Goal: Task Accomplishment & Management: Manage account settings

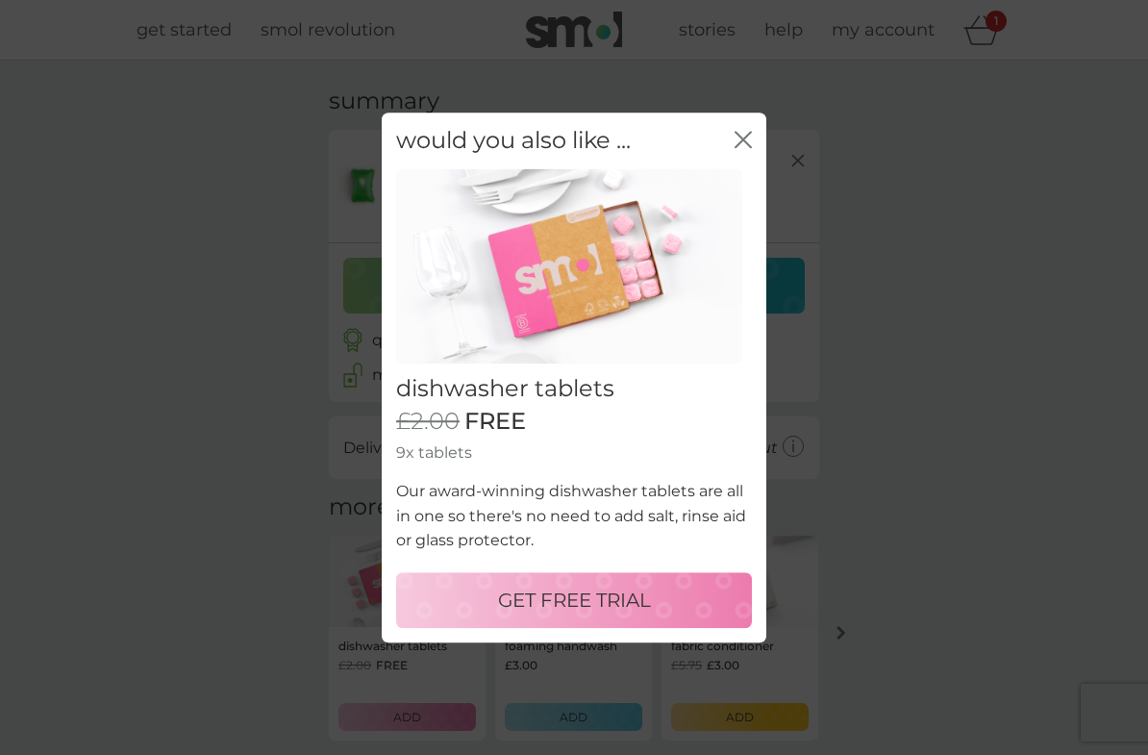
click at [744, 146] on icon "close" at bounding box center [743, 139] width 17 height 17
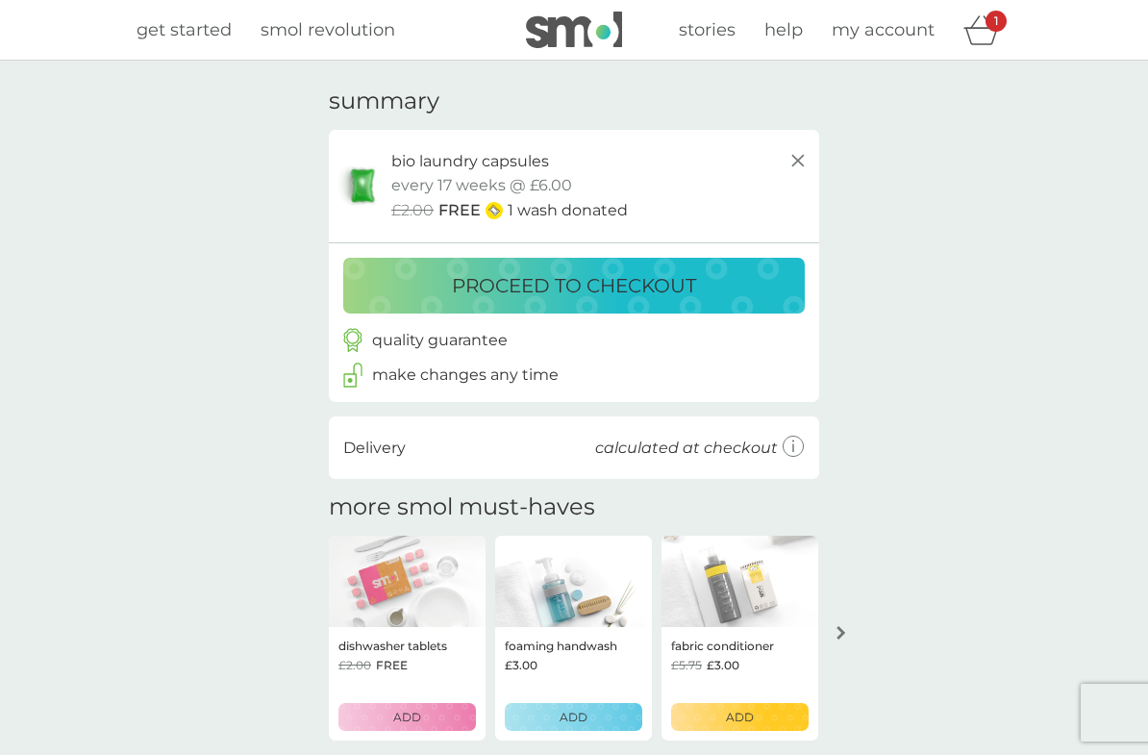
click at [396, 281] on div "proceed to checkout" at bounding box center [573, 285] width 423 height 31
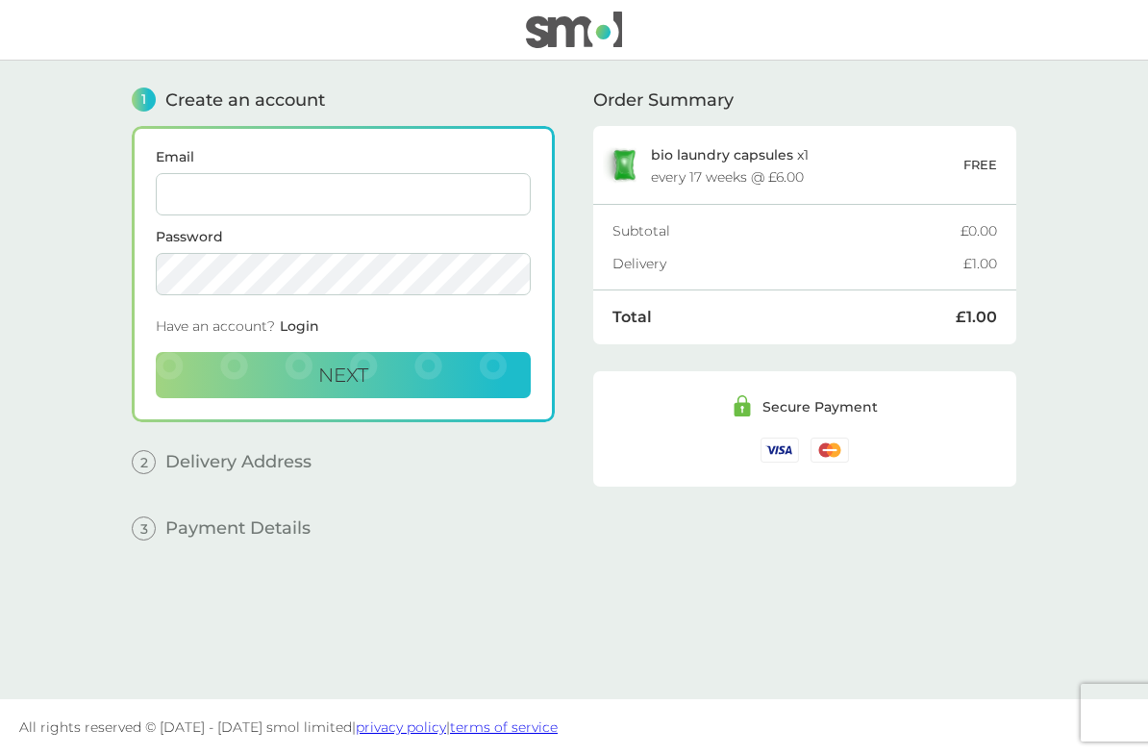
click at [187, 199] on input "Email" at bounding box center [343, 194] width 375 height 42
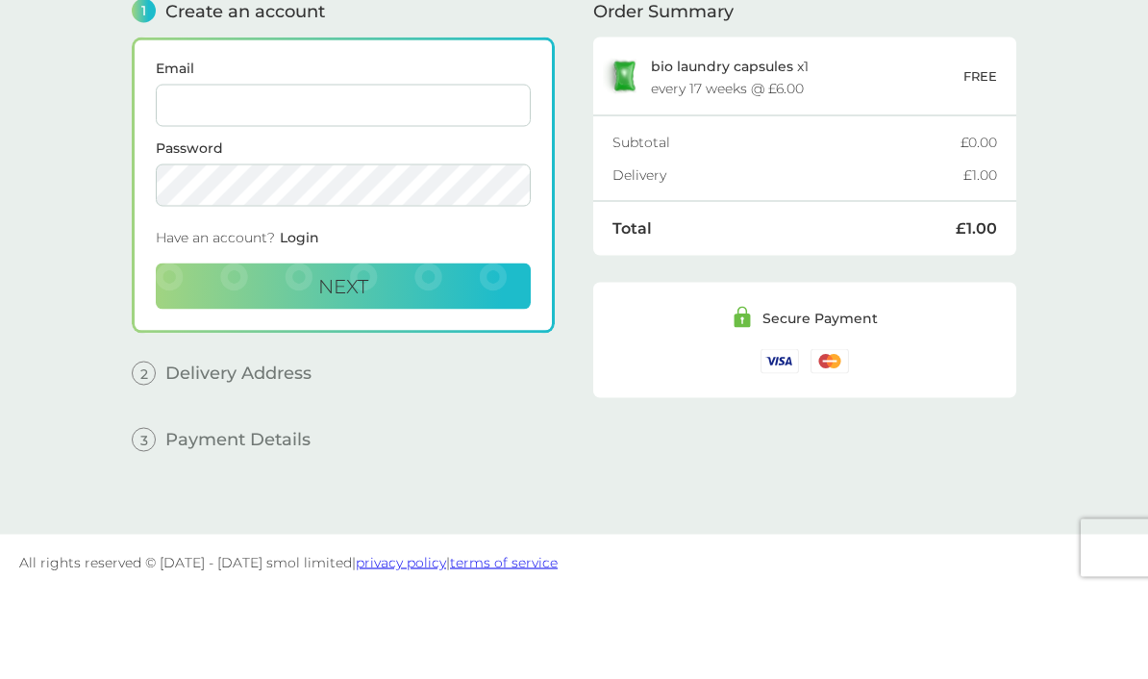
scroll to position [79, 0]
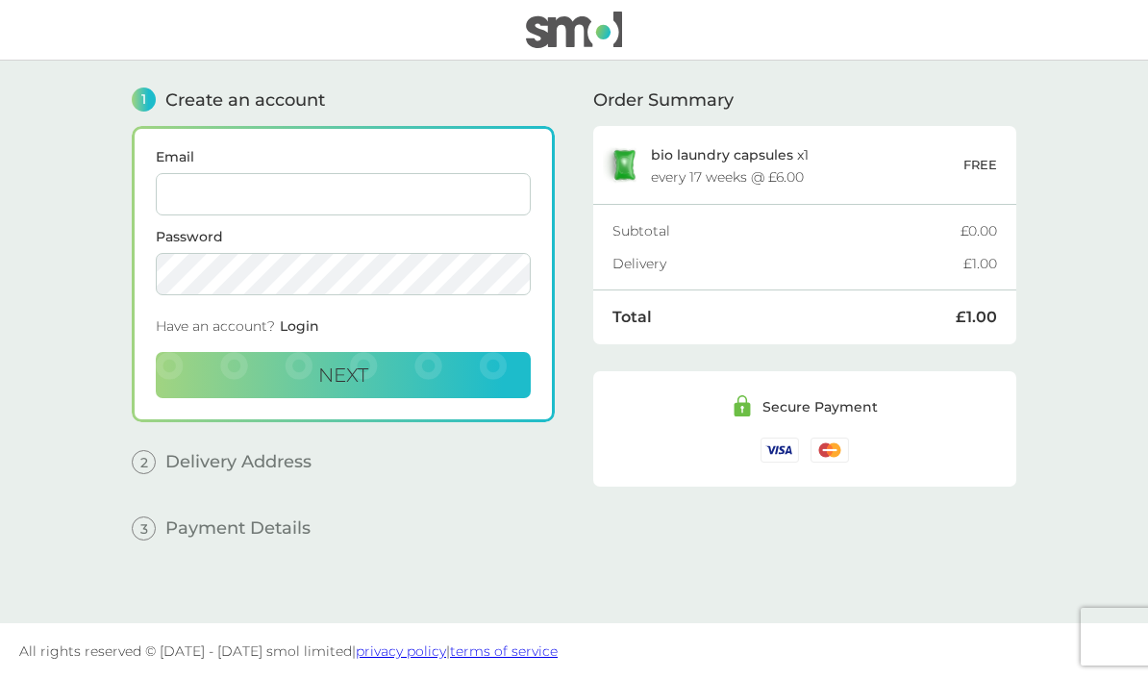
type input "[EMAIL_ADDRESS][DOMAIN_NAME]"
click at [262, 352] on button "Next" at bounding box center [343, 375] width 375 height 46
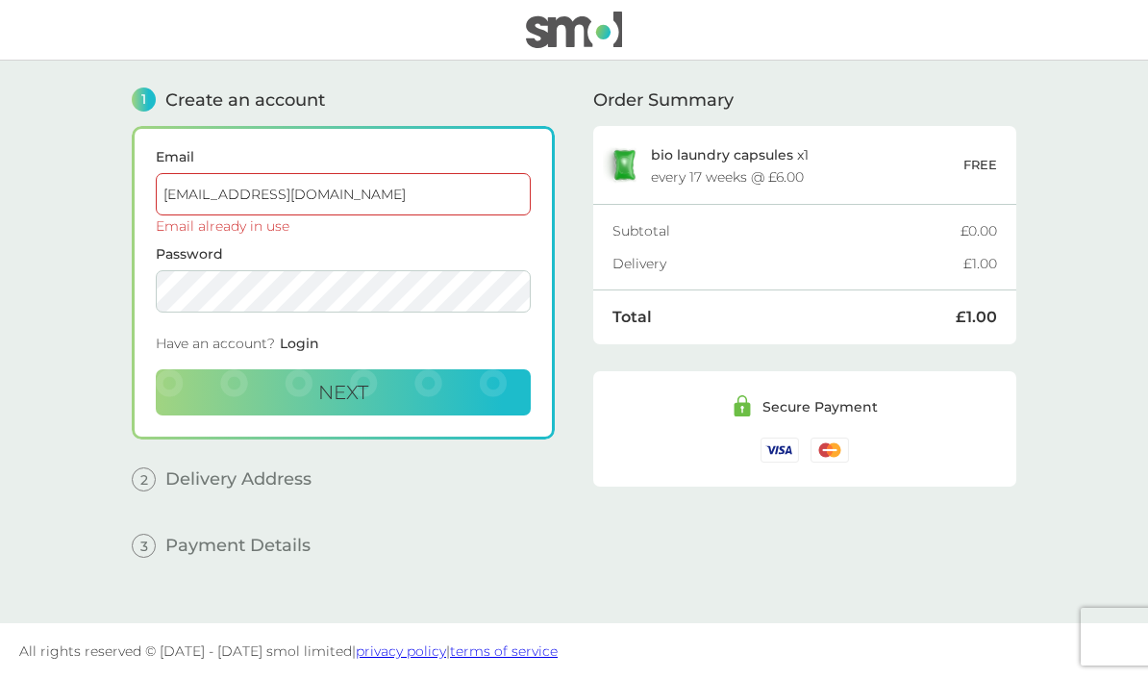
click at [294, 335] on span "Login" at bounding box center [299, 343] width 39 height 17
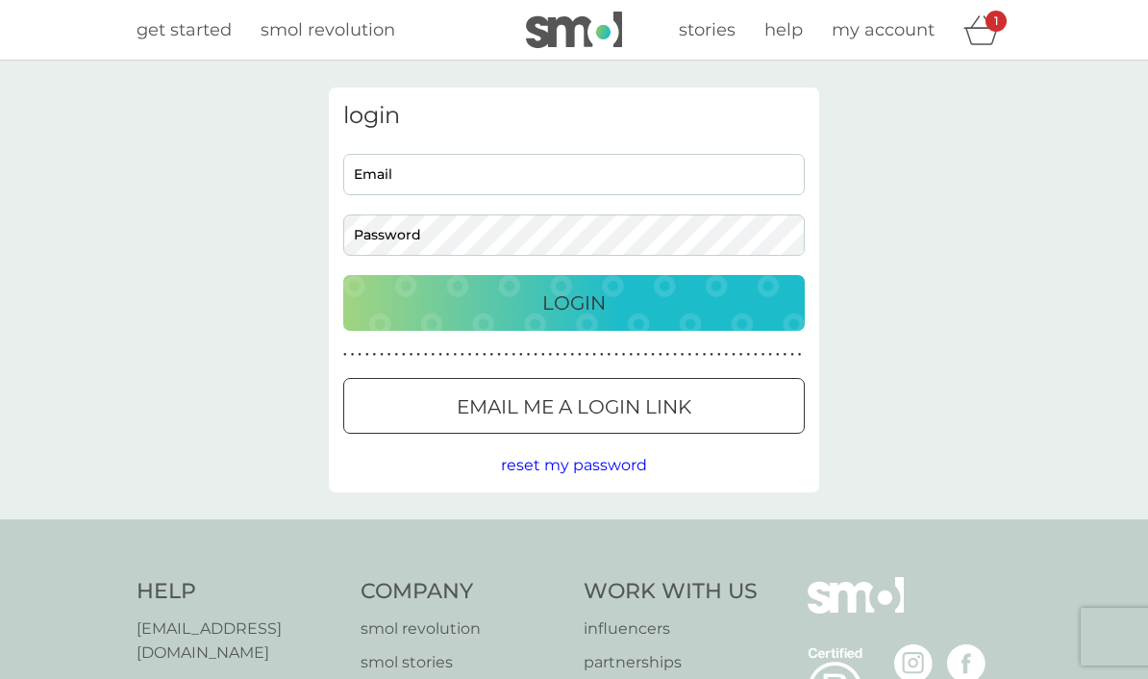
click at [389, 187] on input "Email" at bounding box center [574, 174] width 462 height 41
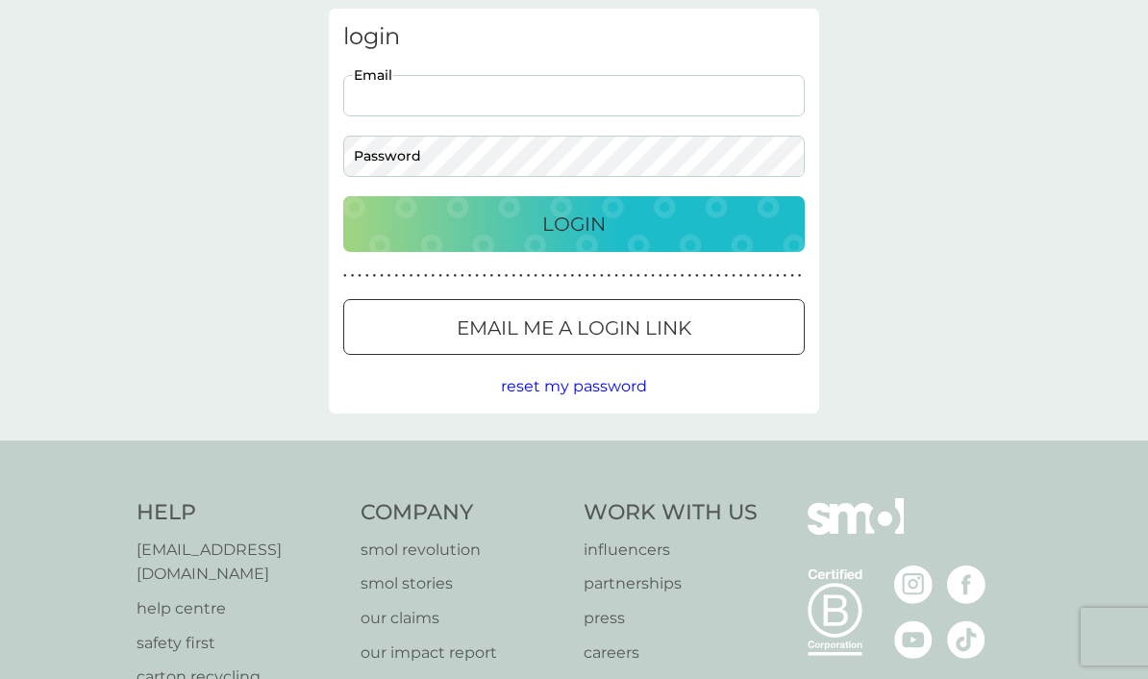
type input "[EMAIL_ADDRESS][DOMAIN_NAME]"
click at [385, 225] on div "Login" at bounding box center [573, 224] width 423 height 31
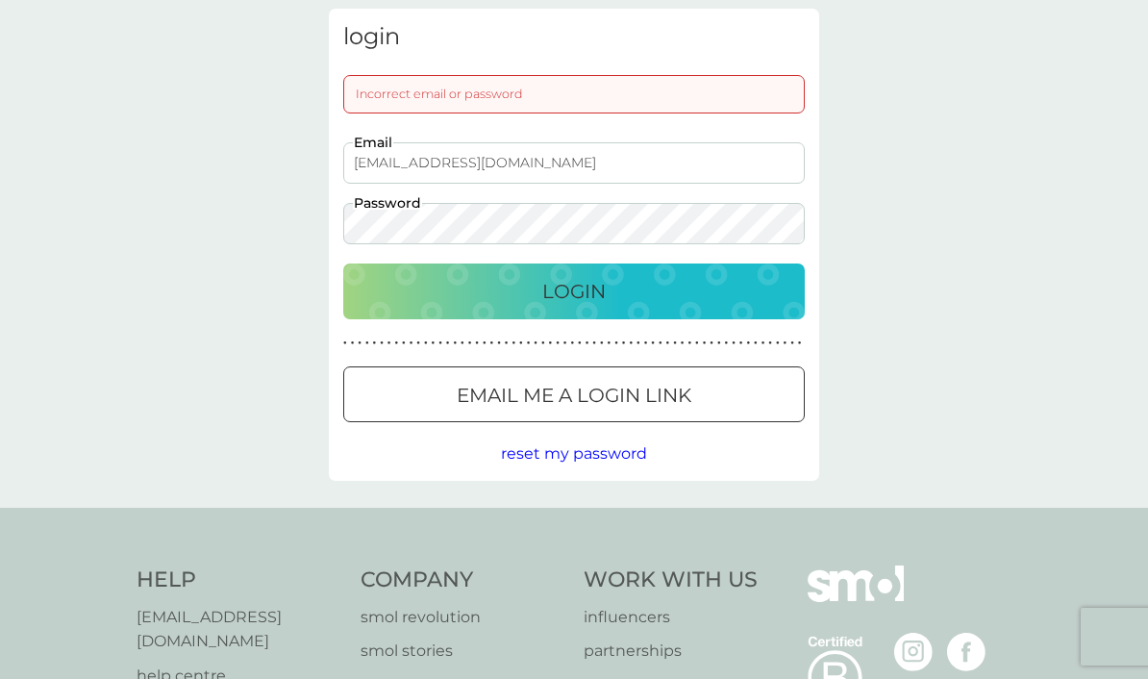
click at [516, 456] on span "reset my password" at bounding box center [574, 453] width 146 height 18
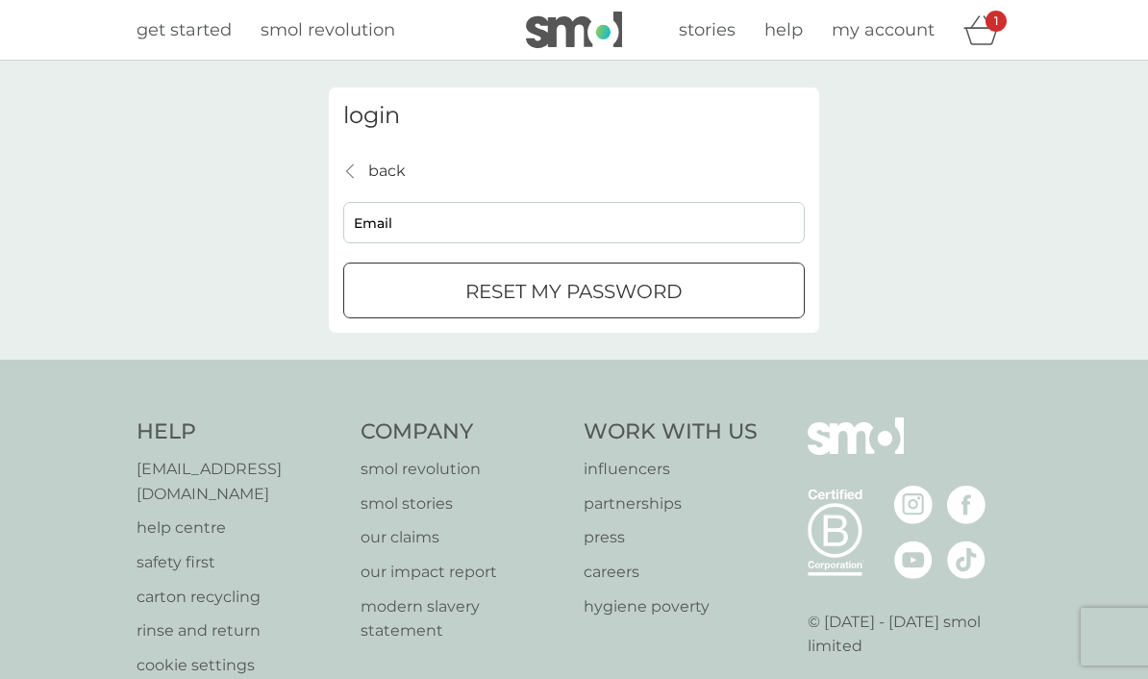
click at [380, 226] on input "Email" at bounding box center [574, 222] width 462 height 41
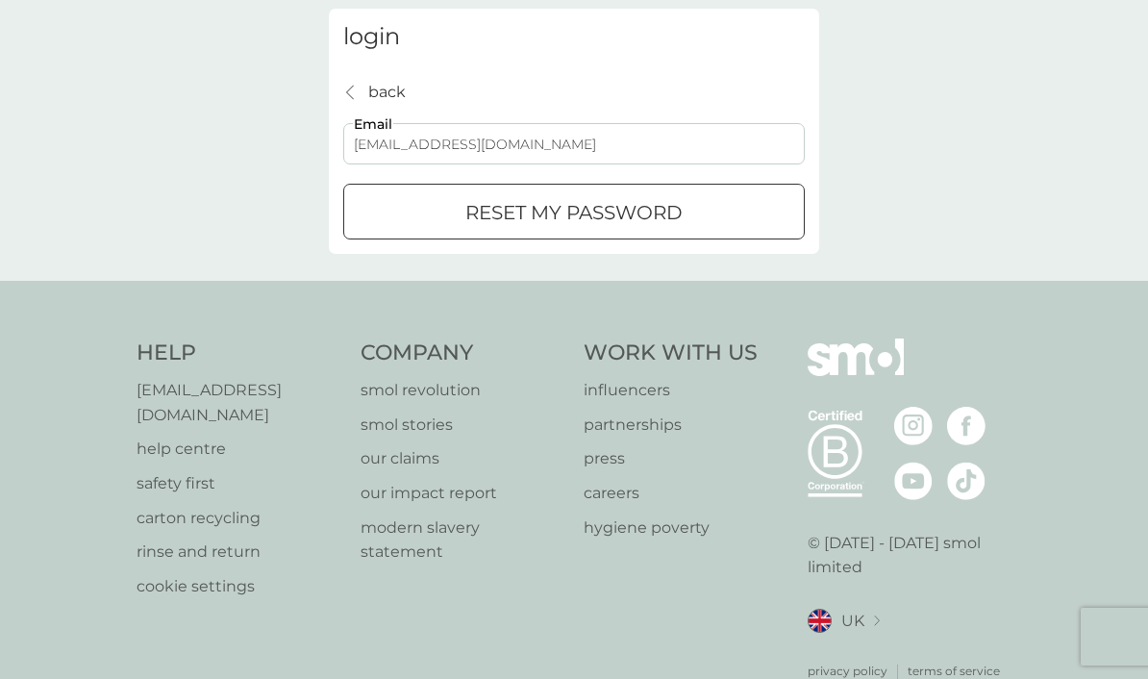
type input "[EMAIL_ADDRESS][DOMAIN_NAME]"
click at [387, 203] on div "reset my password" at bounding box center [574, 212] width 460 height 31
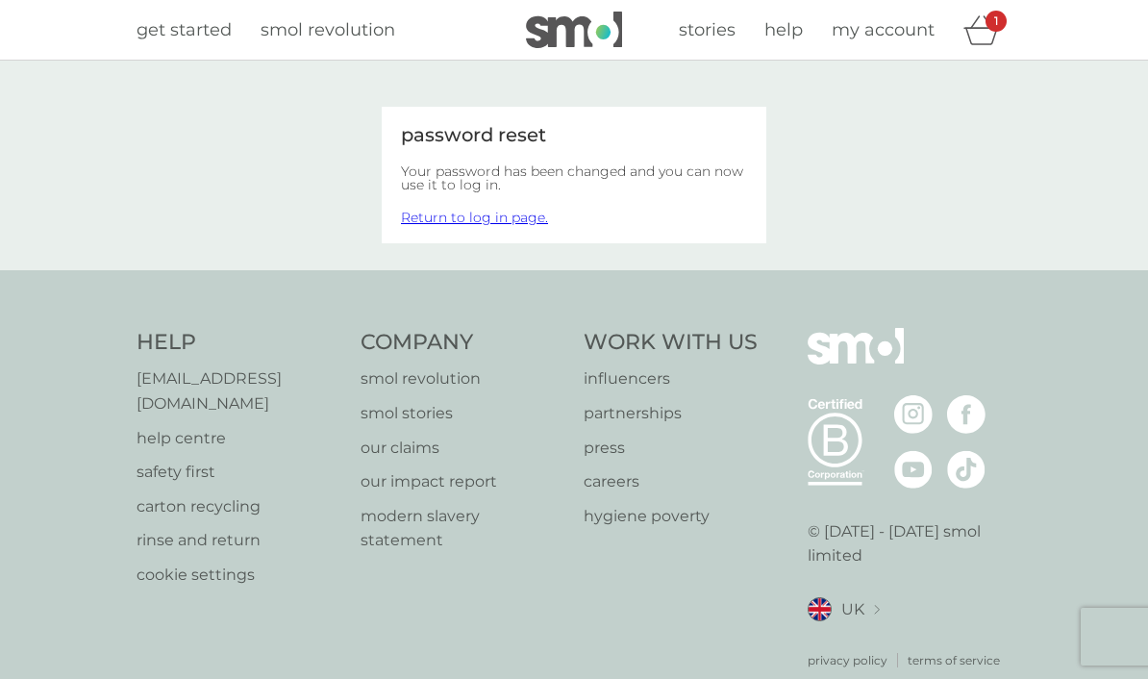
click at [433, 213] on link "Return to log in page." at bounding box center [474, 217] width 147 height 17
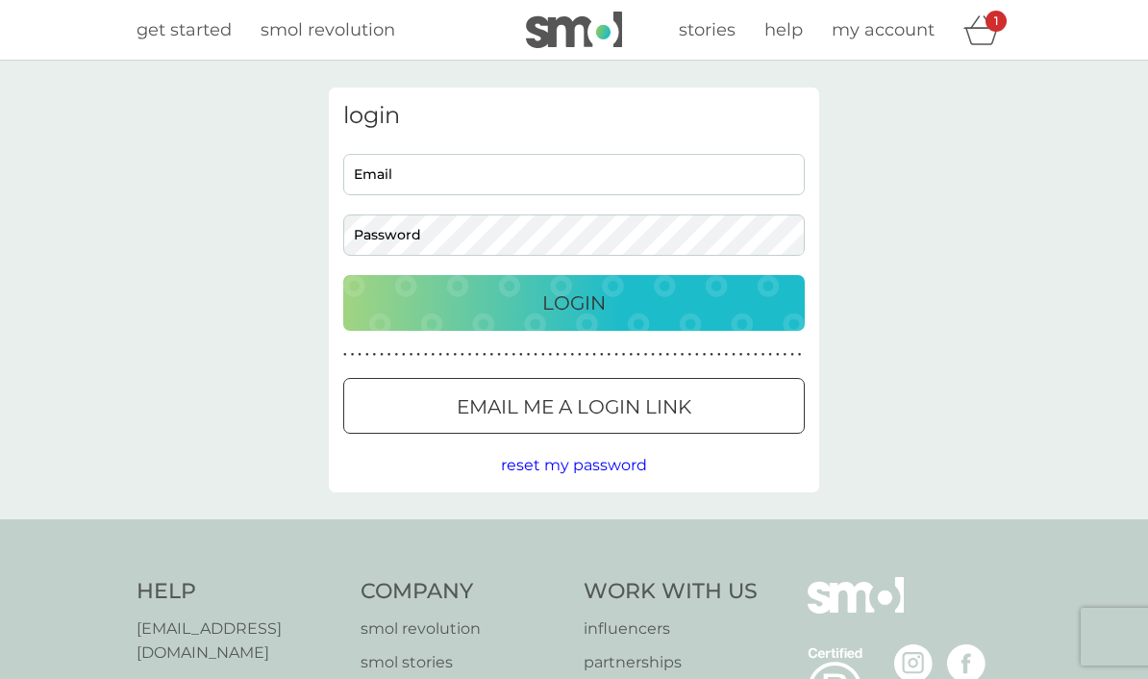
click at [386, 163] on input "Email" at bounding box center [574, 174] width 462 height 41
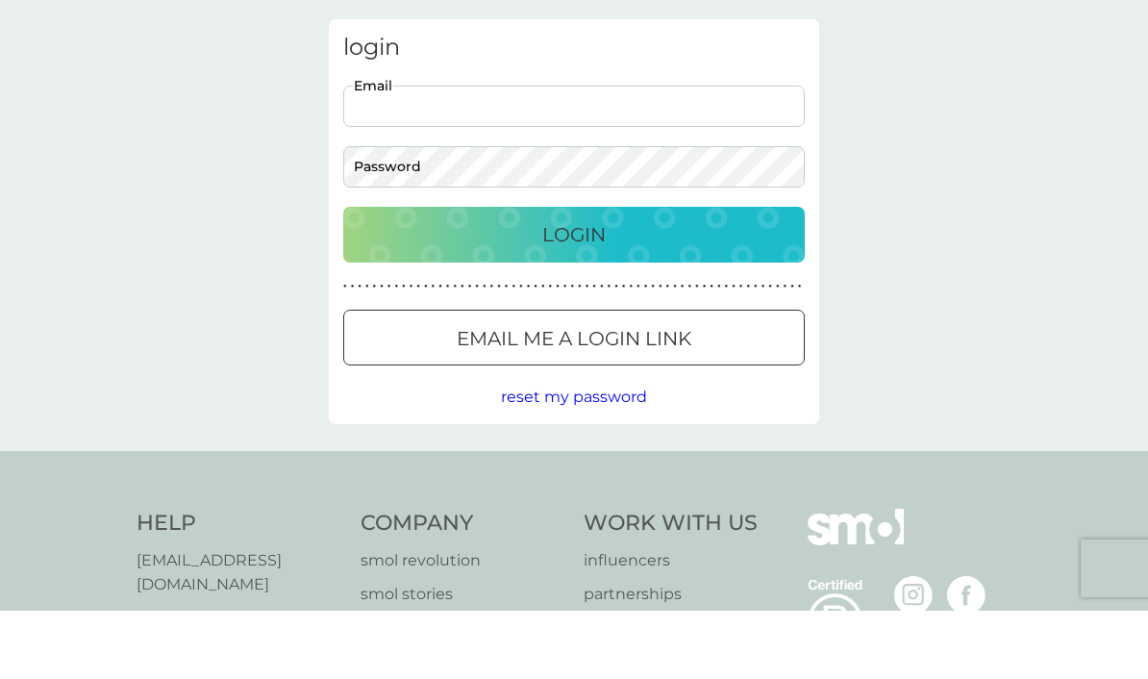
scroll to position [68, 0]
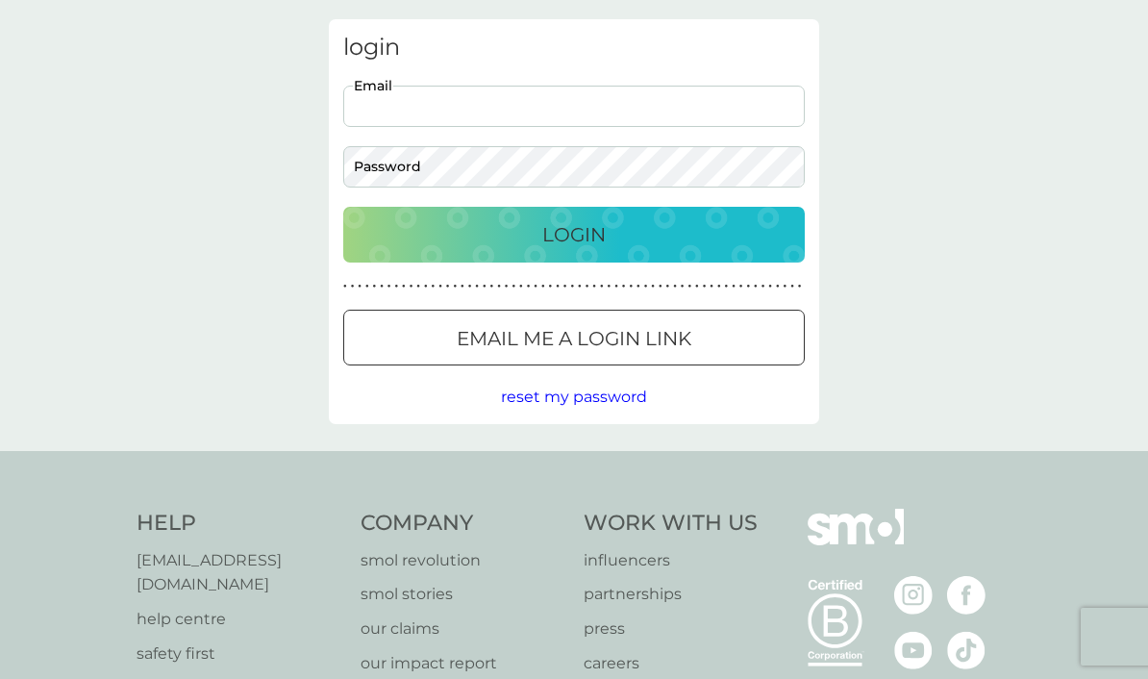
type input "[EMAIL_ADDRESS][DOMAIN_NAME]"
click at [405, 226] on div "Login" at bounding box center [573, 234] width 423 height 31
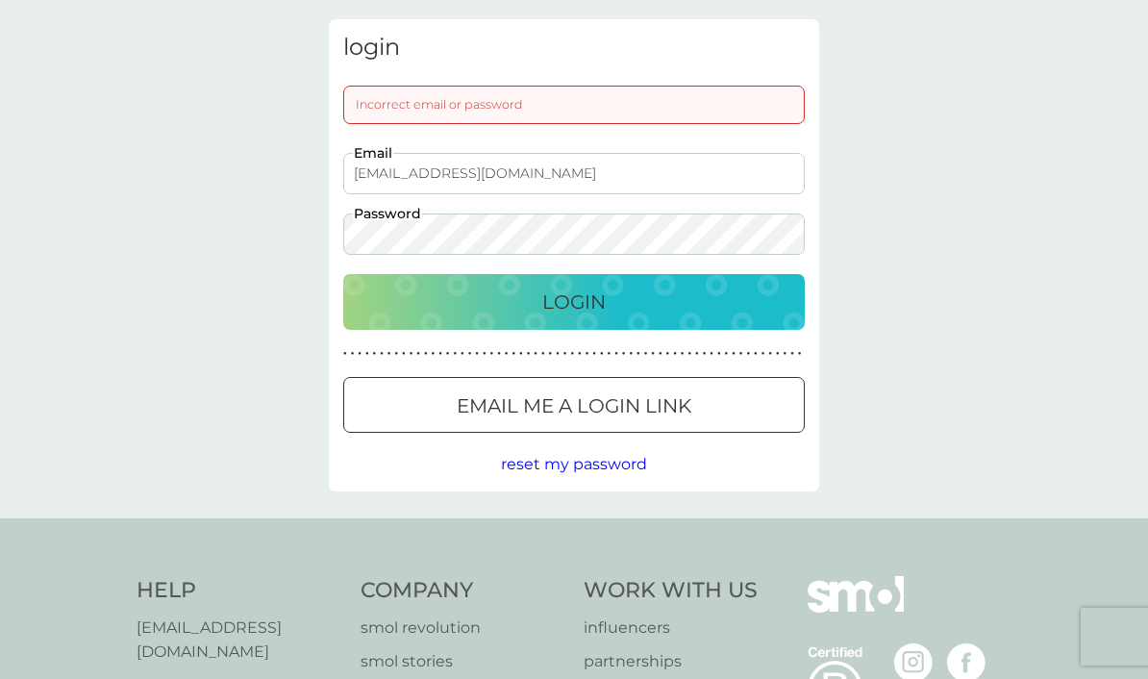
click at [477, 175] on input "[EMAIL_ADDRESS][DOMAIN_NAME]" at bounding box center [574, 173] width 462 height 41
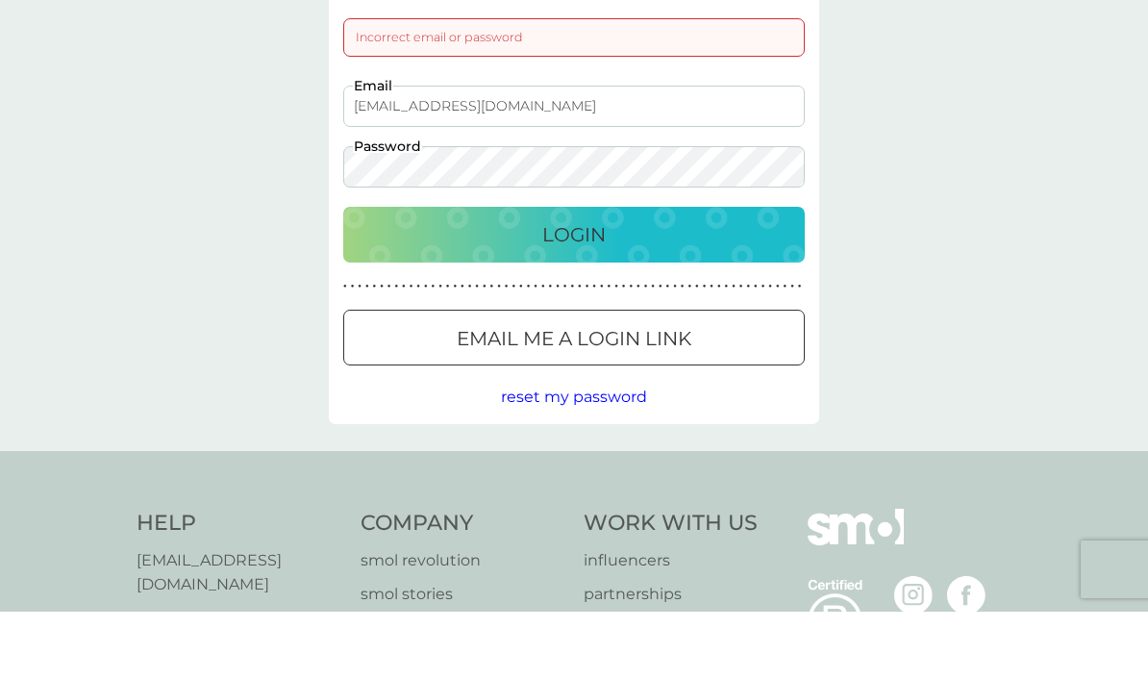
scroll to position [136, 0]
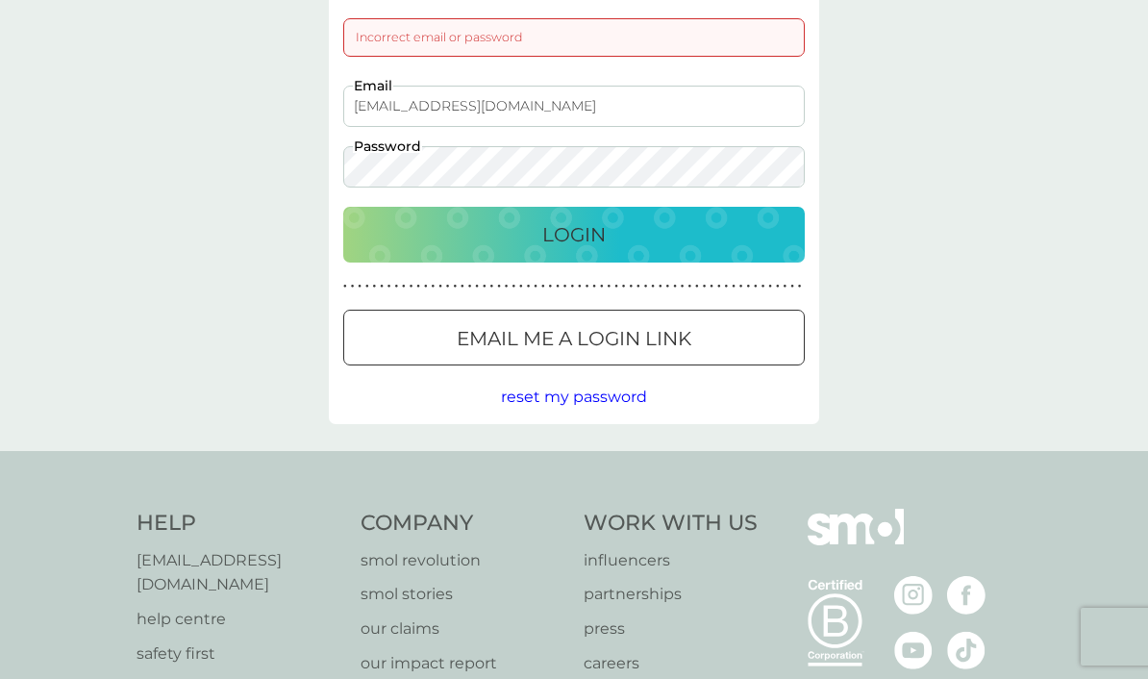
click at [383, 200] on div "login Incorrect email or password [EMAIL_ADDRESS][DOMAIN_NAME] Email Password L…" at bounding box center [574, 188] width 490 height 472
click at [433, 225] on div "Login" at bounding box center [573, 234] width 423 height 31
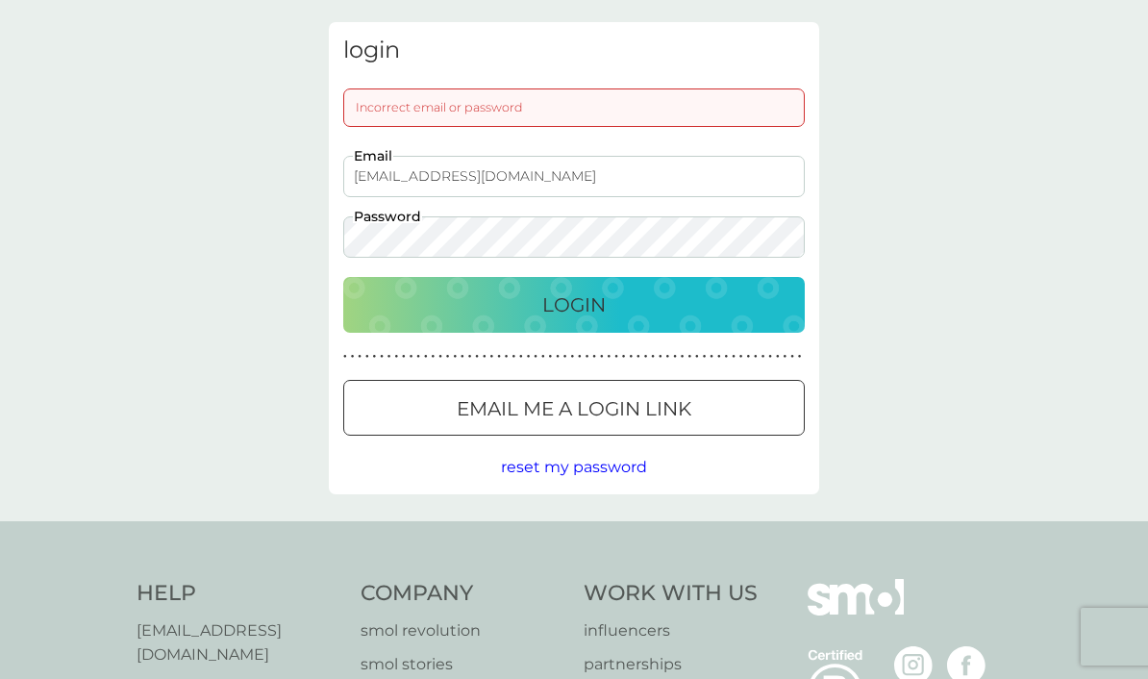
scroll to position [0, 0]
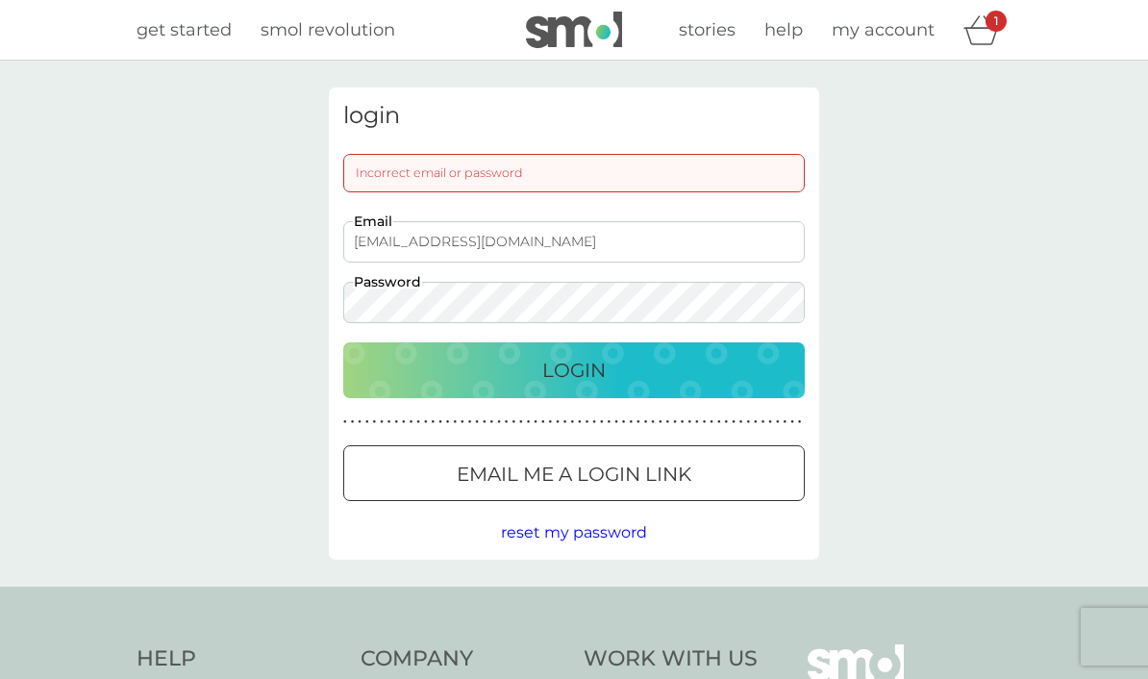
click at [986, 27] on div "1" at bounding box center [996, 21] width 21 height 21
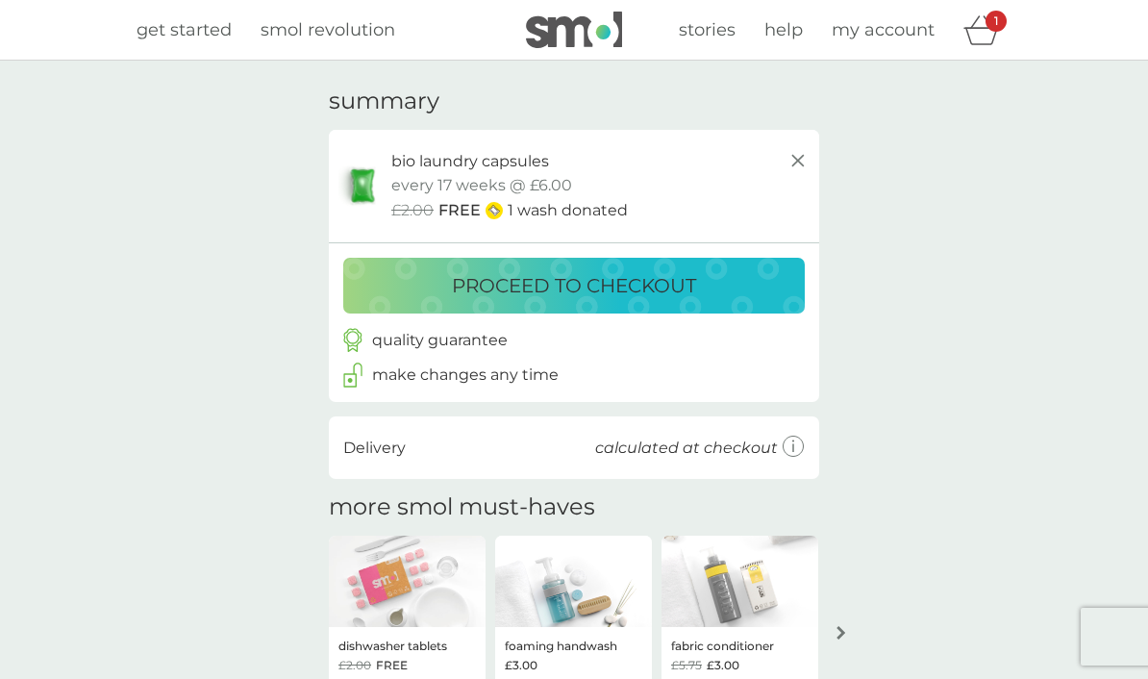
click at [856, 34] on span "my account" at bounding box center [883, 29] width 103 height 21
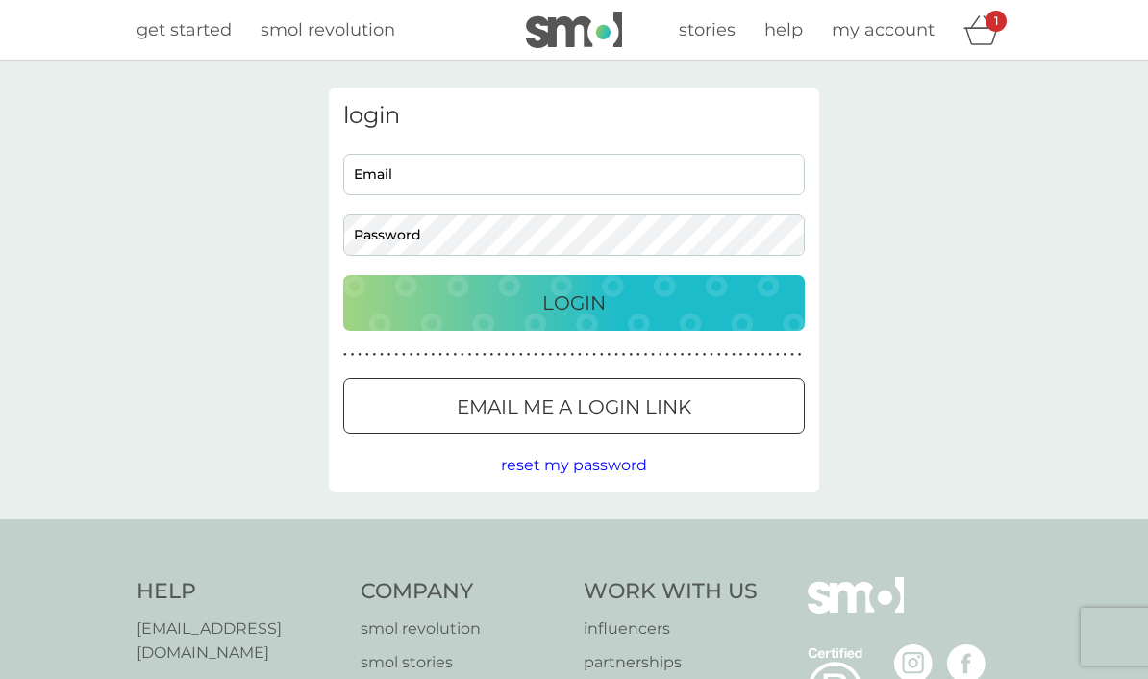
click at [389, 169] on input "Email" at bounding box center [574, 174] width 462 height 41
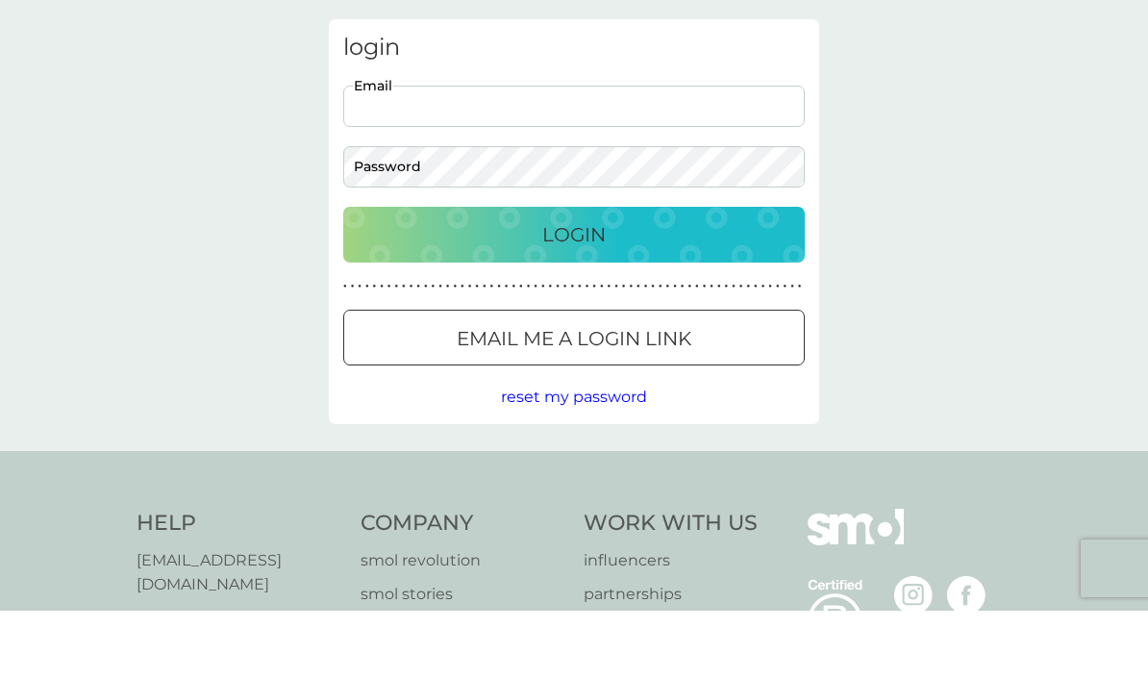
scroll to position [68, 0]
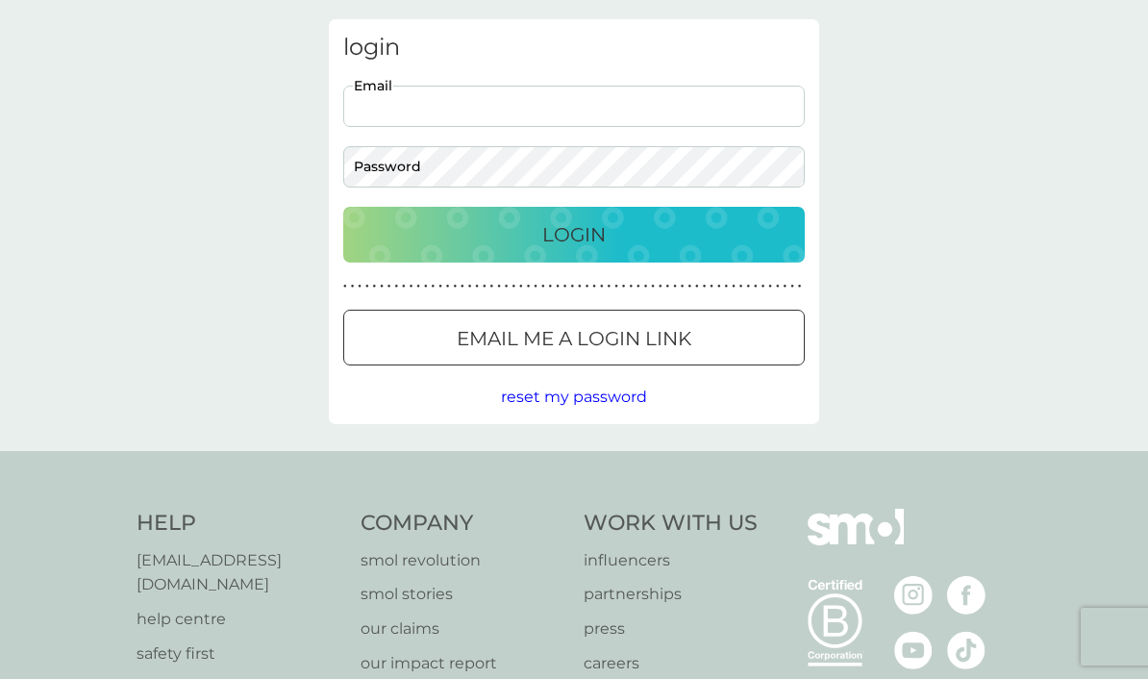
type input "[EMAIL_ADDRESS][DOMAIN_NAME]"
click at [397, 238] on div "Login" at bounding box center [573, 234] width 423 height 31
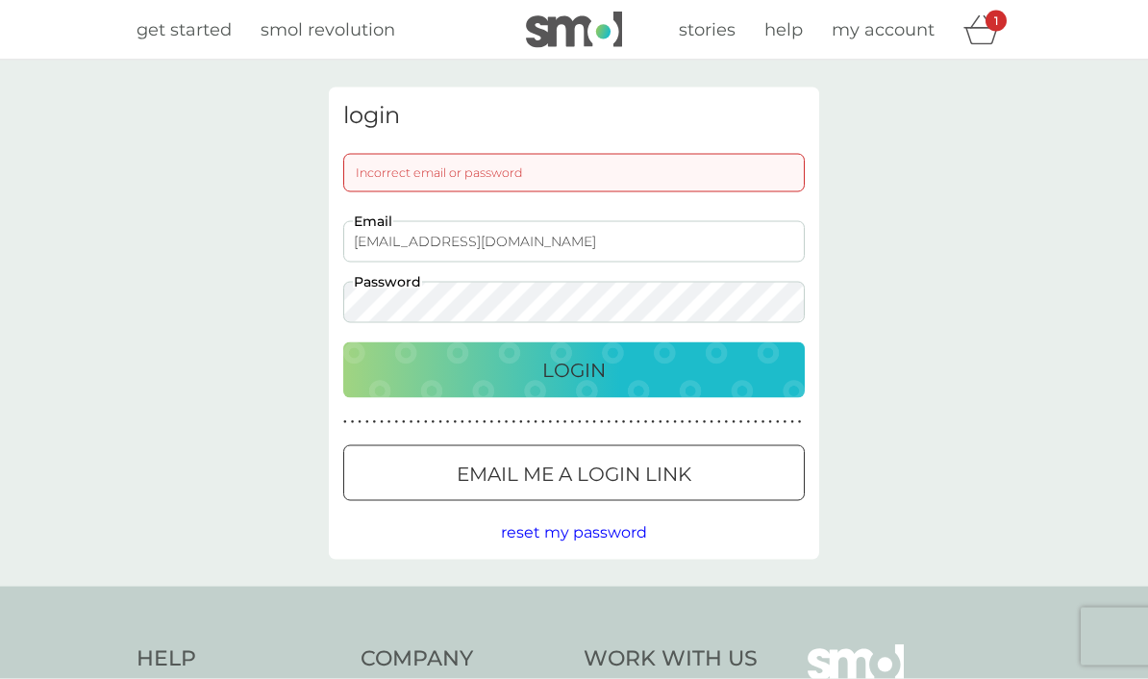
scroll to position [0, 0]
click at [528, 532] on span "reset my password" at bounding box center [574, 532] width 146 height 18
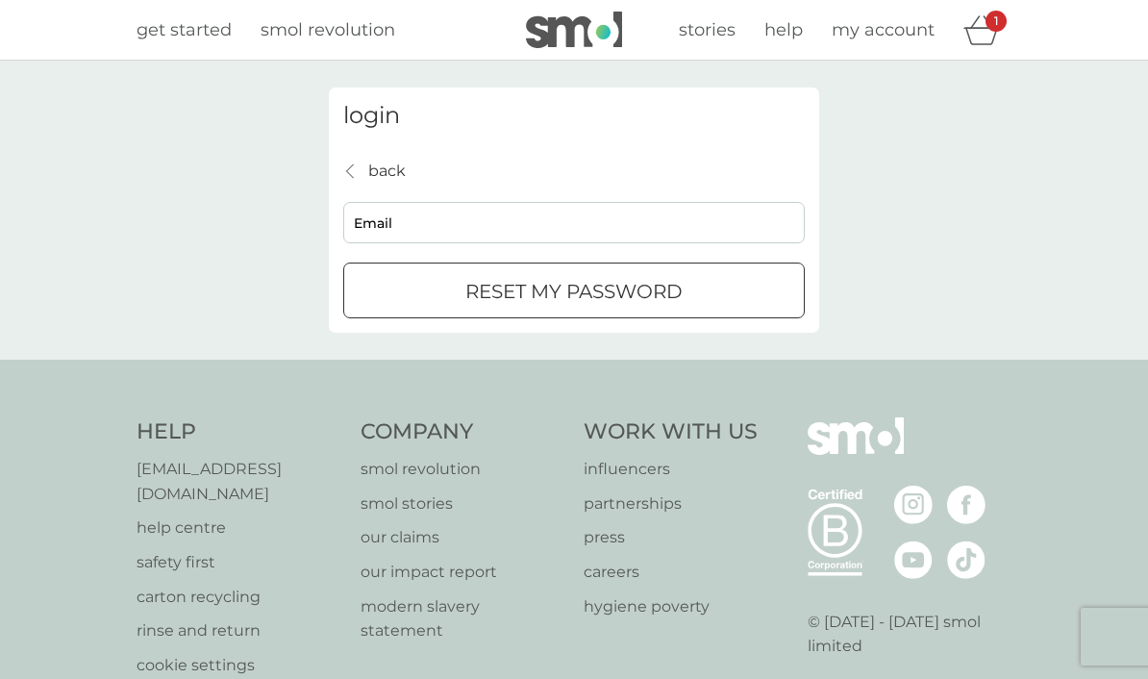
click at [378, 231] on input "Email" at bounding box center [574, 222] width 462 height 41
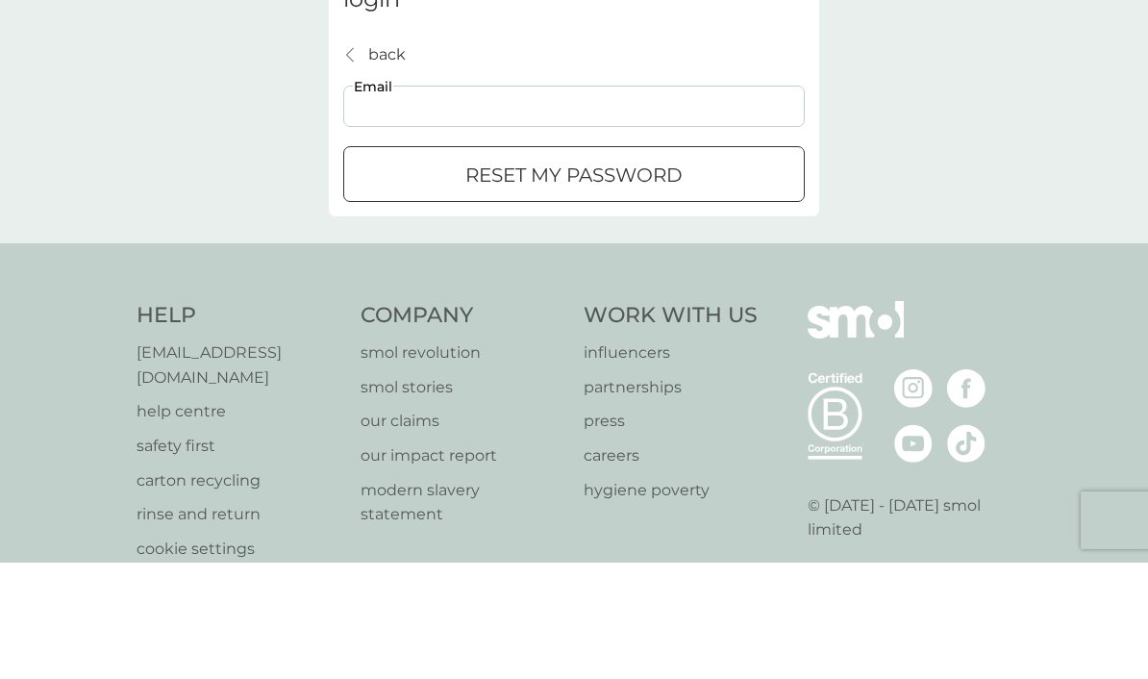
type input "c"
type input "[EMAIL_ADDRESS][DOMAIN_NAME]"
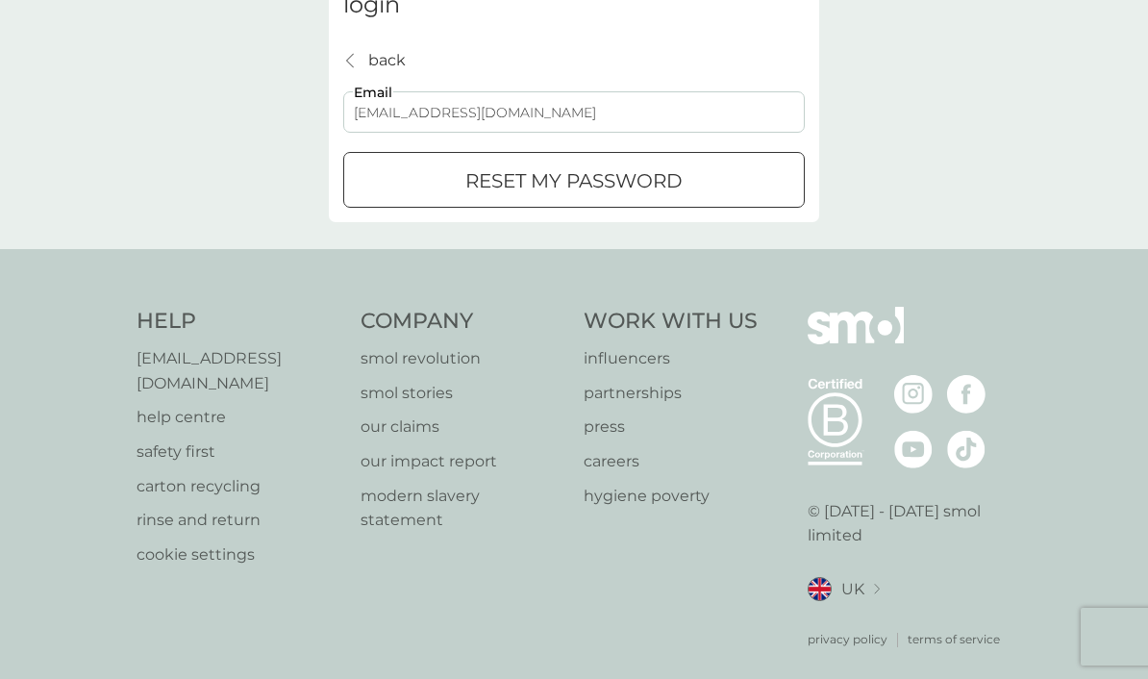
click at [416, 190] on div "reset my password" at bounding box center [574, 180] width 460 height 31
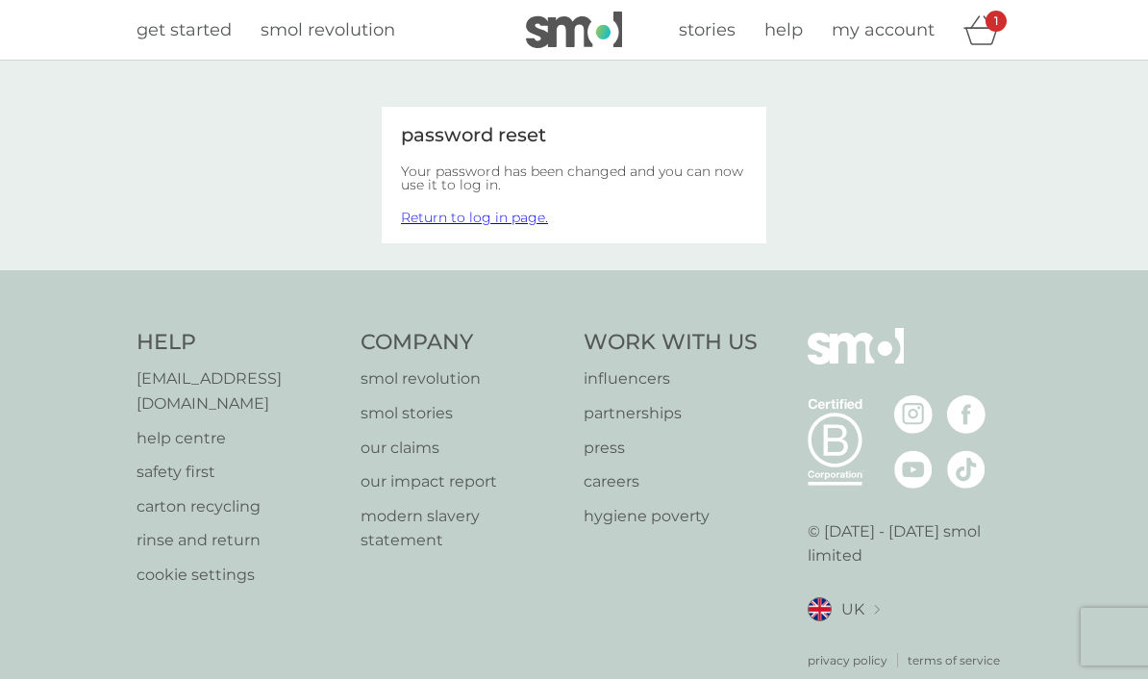
click at [445, 224] on link "Return to log in page." at bounding box center [474, 217] width 147 height 17
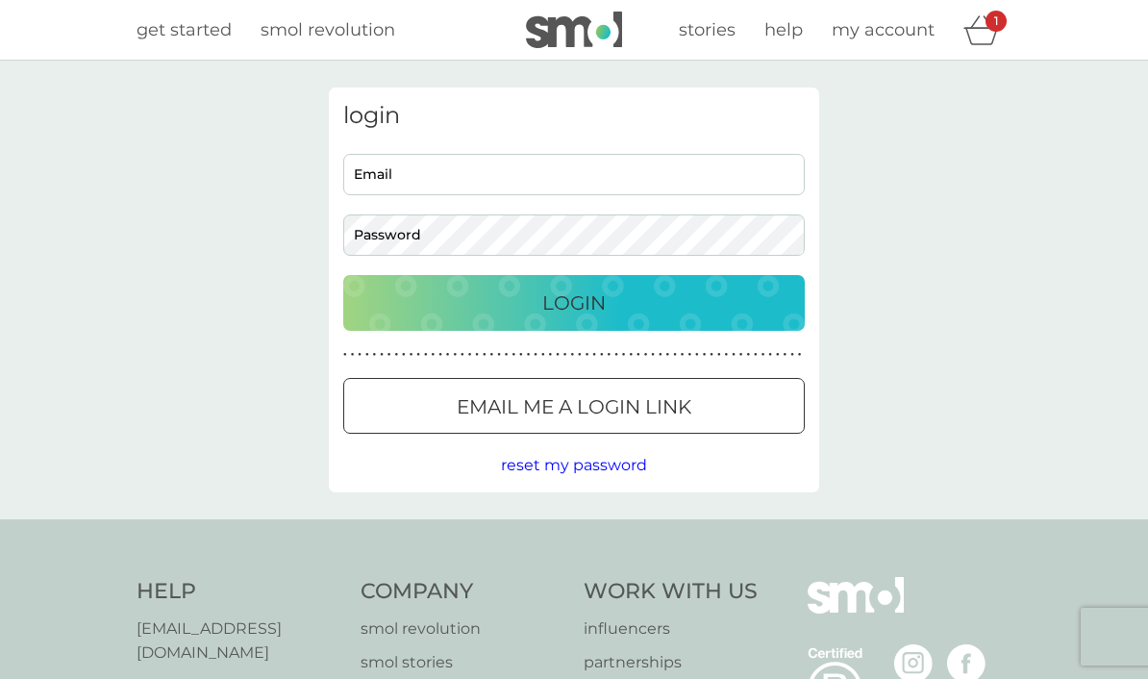
click at [396, 168] on input "Email" at bounding box center [574, 174] width 462 height 41
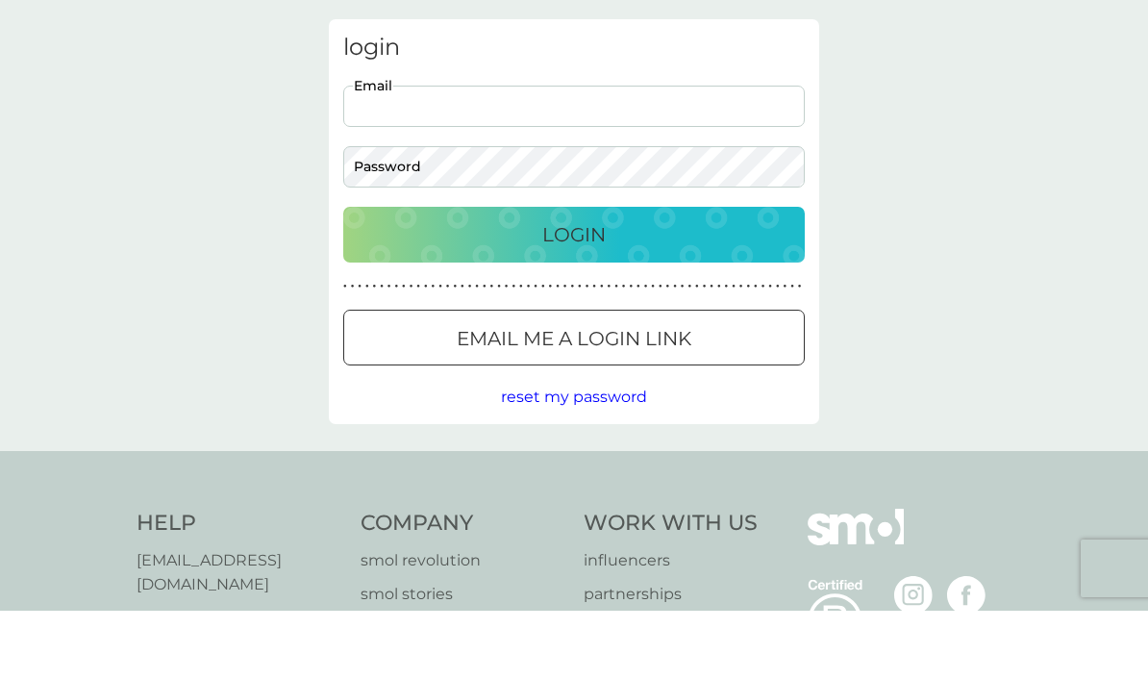
scroll to position [68, 0]
